Goal: Check status: Check status

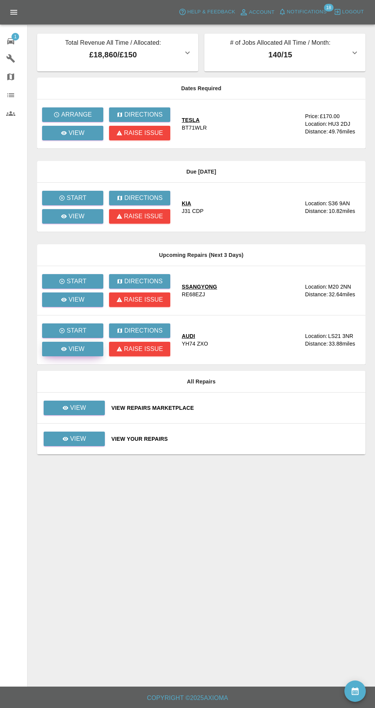
click at [71, 354] on link "View" at bounding box center [72, 349] width 61 height 15
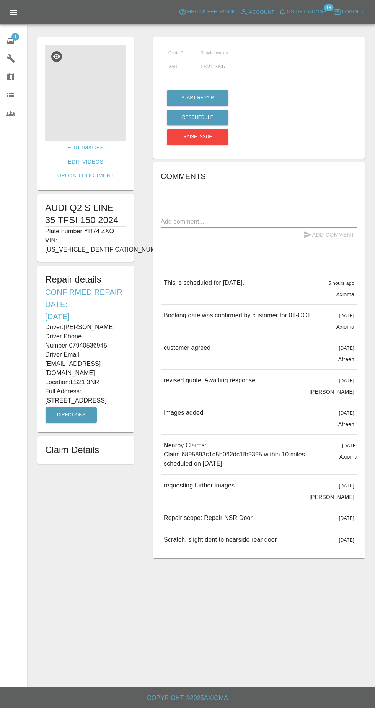
click at [83, 107] on img at bounding box center [85, 93] width 81 height 96
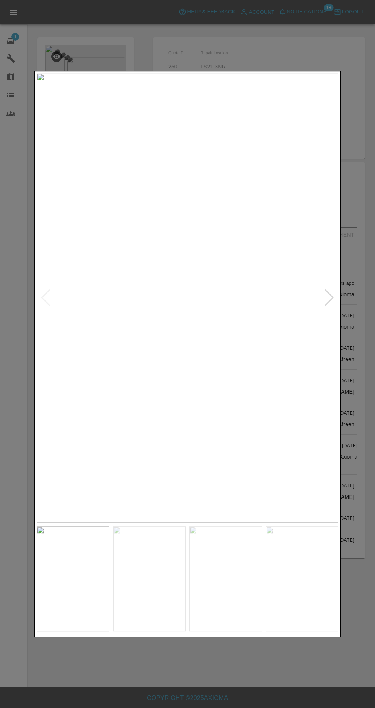
click at [270, 708] on div at bounding box center [187, 354] width 375 height 708
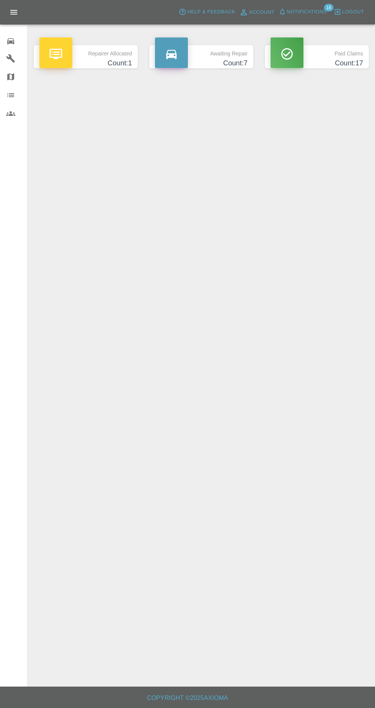
click at [300, 38] on div at bounding box center [286, 52] width 33 height 31
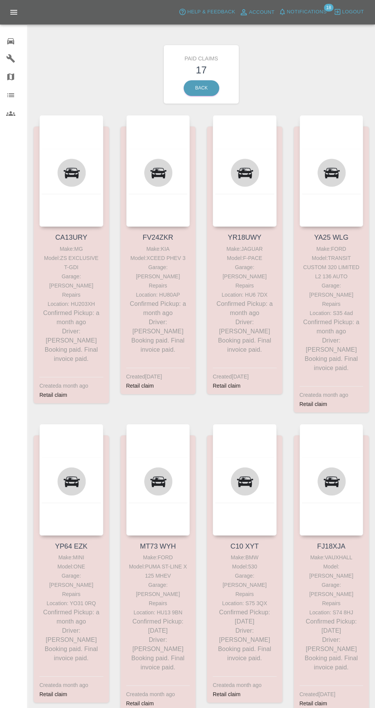
click at [310, 12] on span "Notifications" at bounding box center [307, 12] width 40 height 9
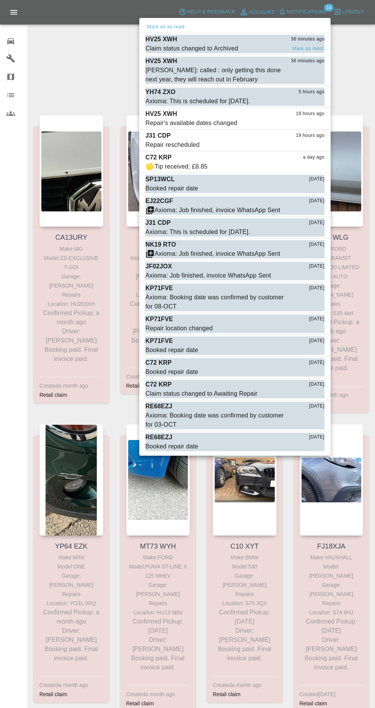
click at [222, 44] on div "Claim status changed to Archived" at bounding box center [191, 48] width 93 height 9
